Goal: Check status: Check status

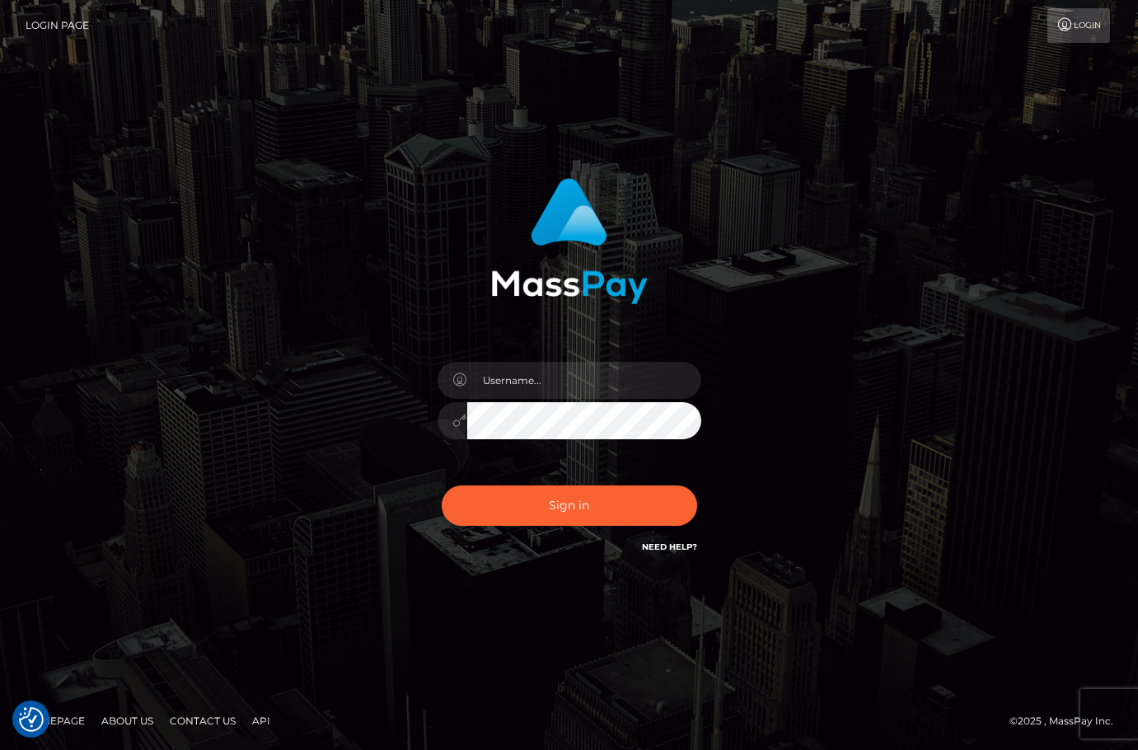
drag, startPoint x: 836, startPoint y: 103, endPoint x: 822, endPoint y: 138, distance: 37.8
click at [836, 103] on div "Sign in" at bounding box center [569, 375] width 1138 height 667
click at [574, 385] on input "text" at bounding box center [584, 380] width 234 height 37
type input "christianc.xcite"
click at [620, 507] on button "Sign in" at bounding box center [569, 505] width 255 height 40
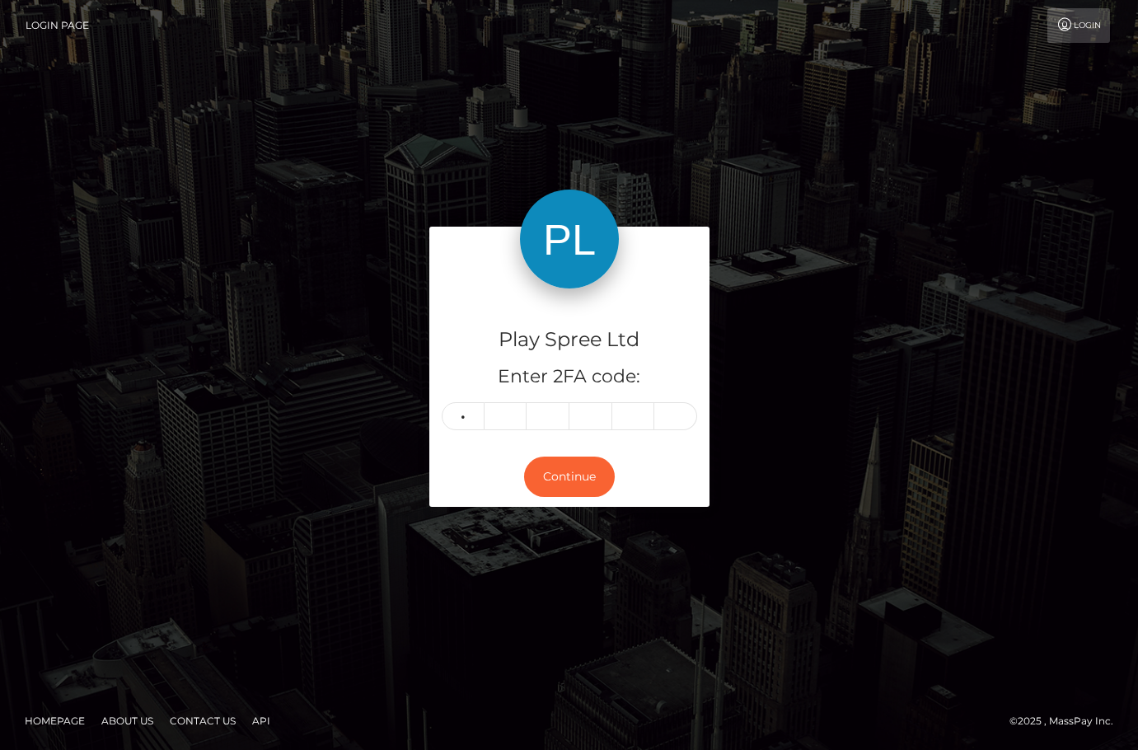
type input "0"
type input "6"
type input "7"
type input "9"
type input "0"
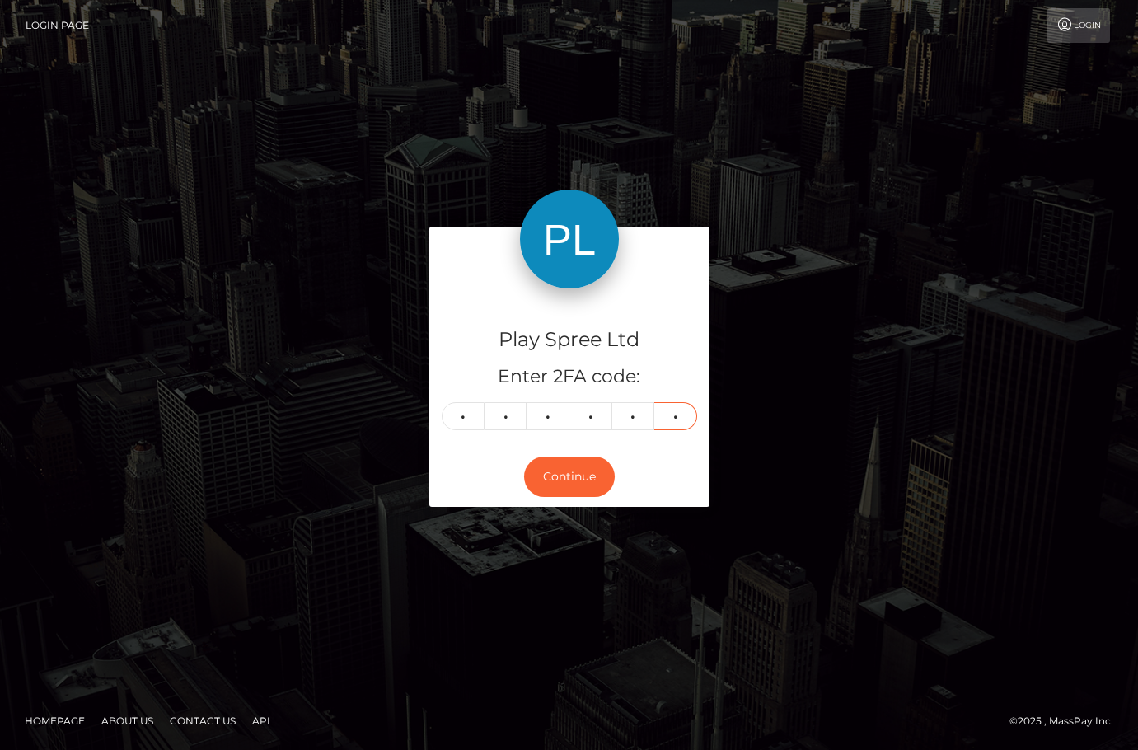
type input "8"
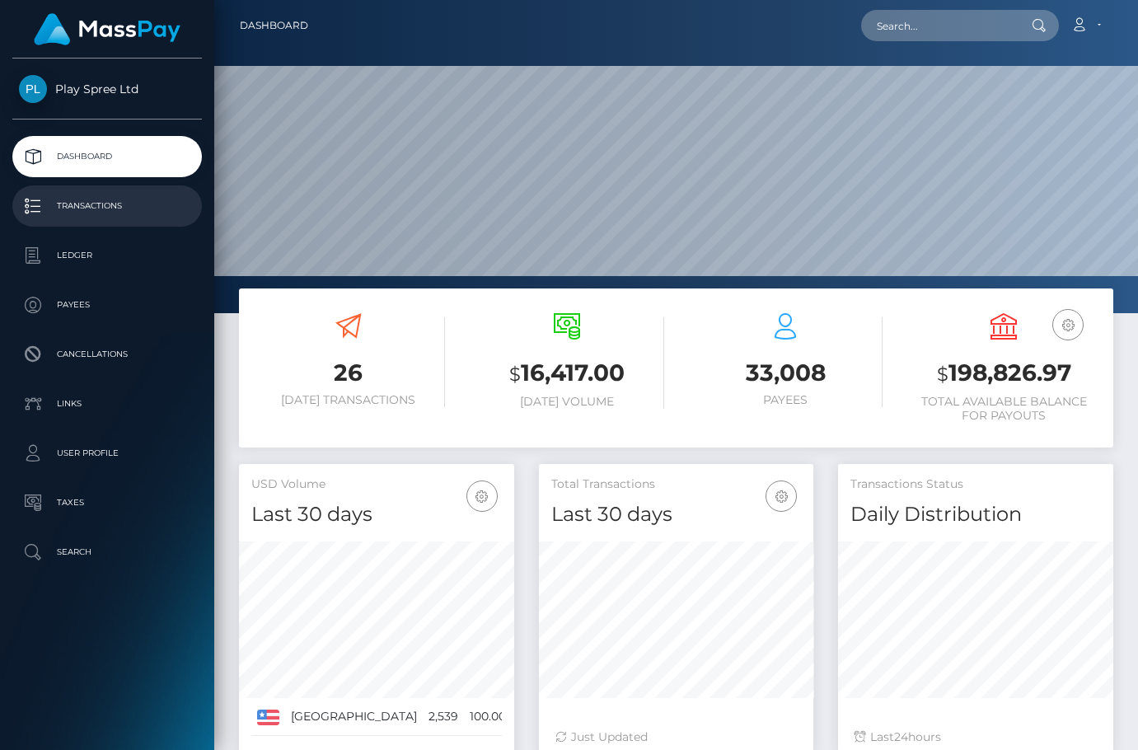
scroll to position [293, 274]
click at [976, 369] on h3 "$ 198,826.97" at bounding box center [1004, 374] width 194 height 34
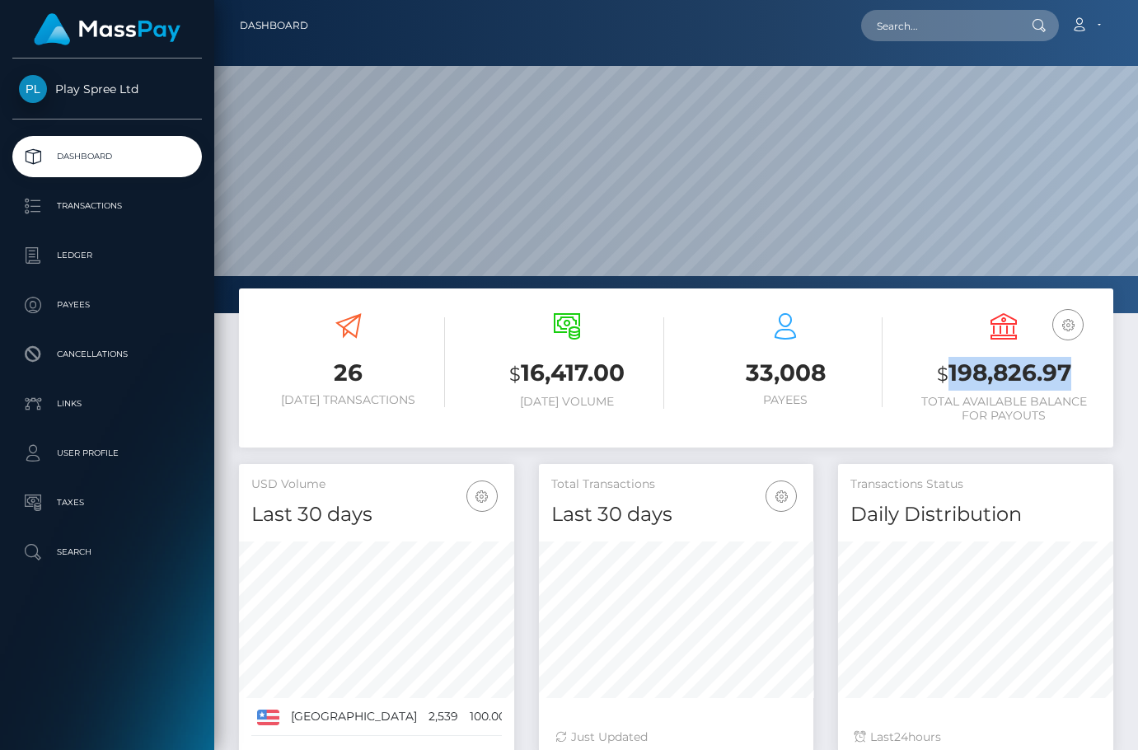
click at [976, 369] on h3 "$ 198,826.97" at bounding box center [1004, 374] width 194 height 34
copy h3 "198,826.97"
